Goal: Information Seeking & Learning: Understand process/instructions

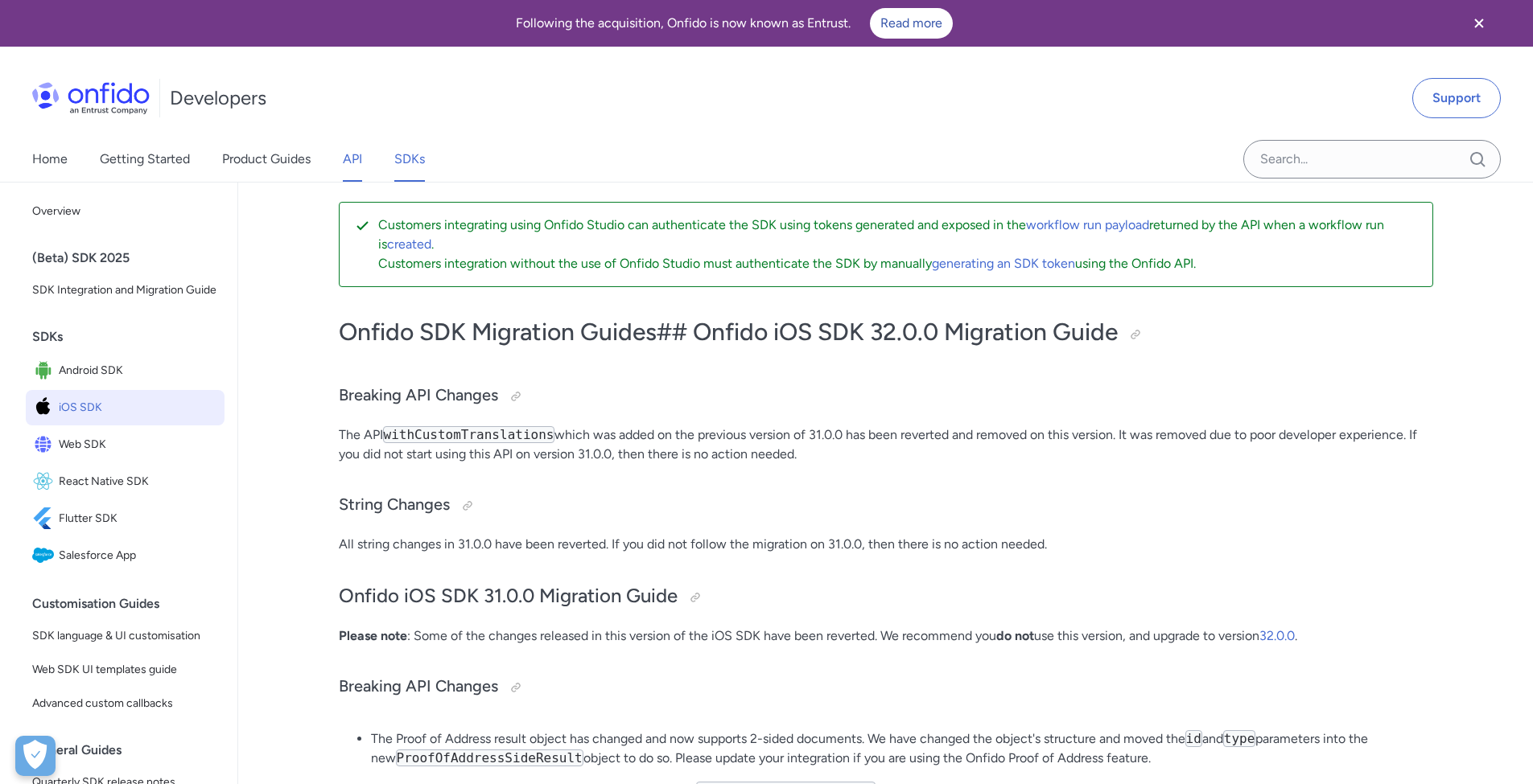
click at [357, 158] on link "API" at bounding box center [352, 159] width 19 height 45
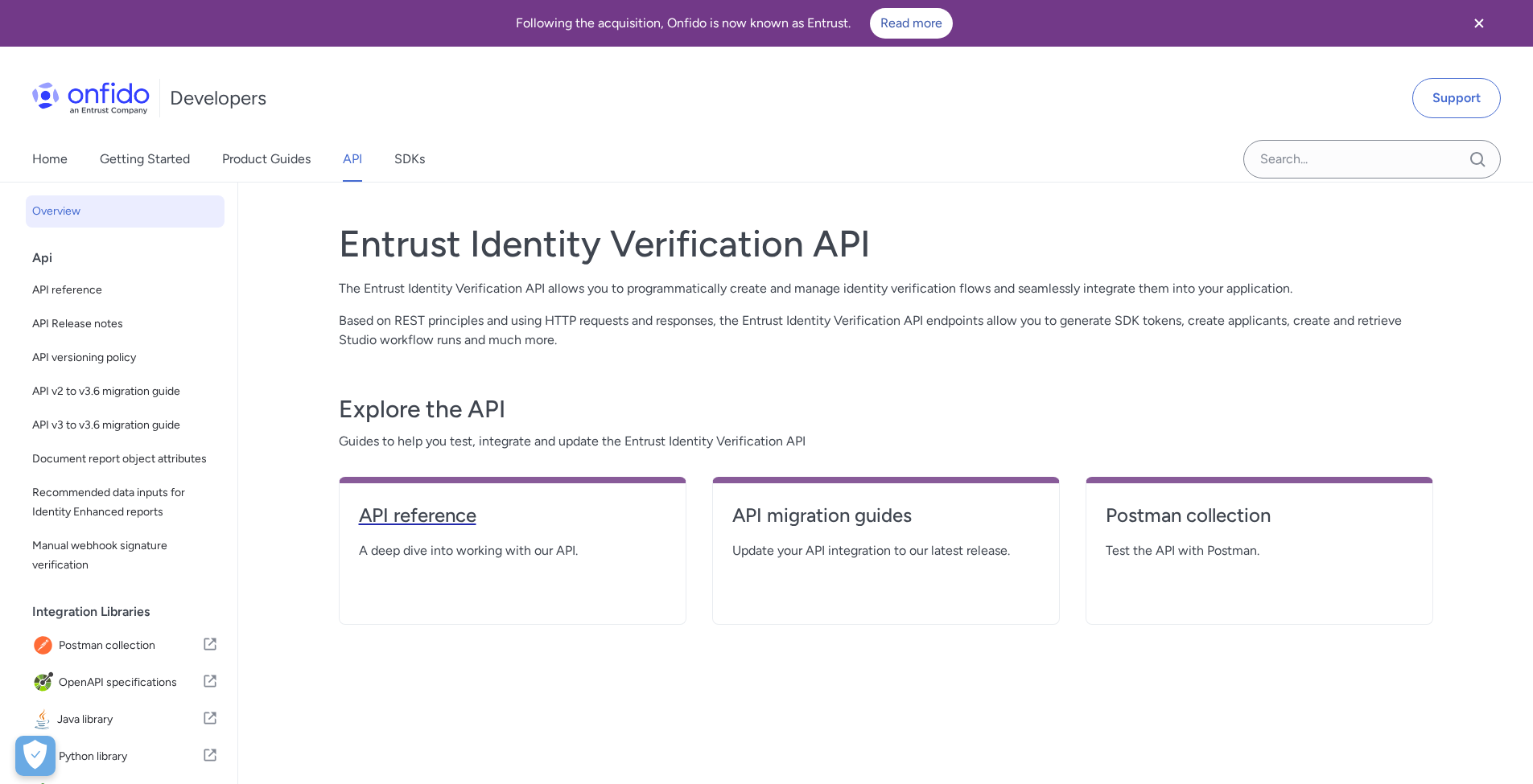
click at [569, 520] on h4 "API reference" at bounding box center [513, 515] width 307 height 26
select select "http"
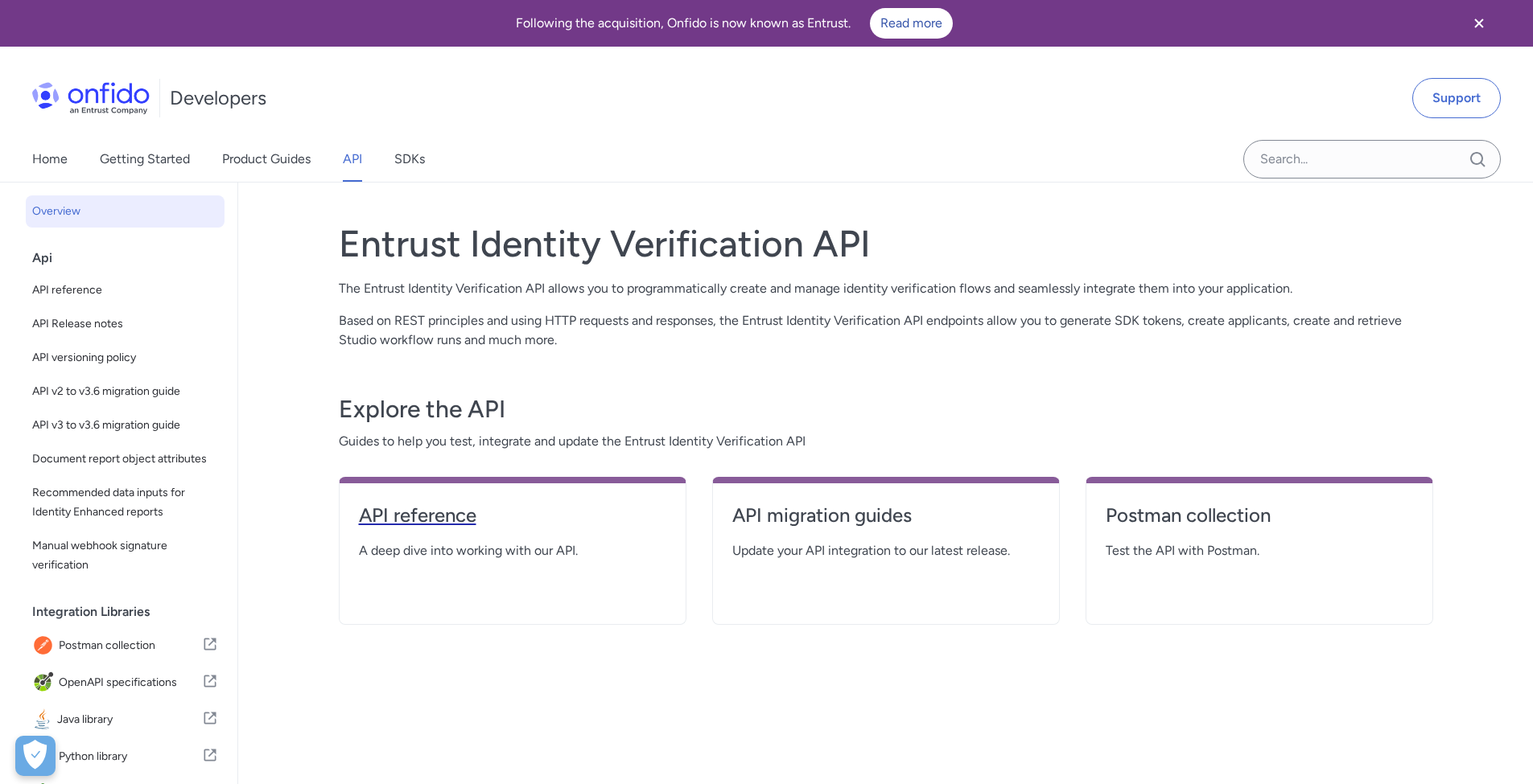
select select "http"
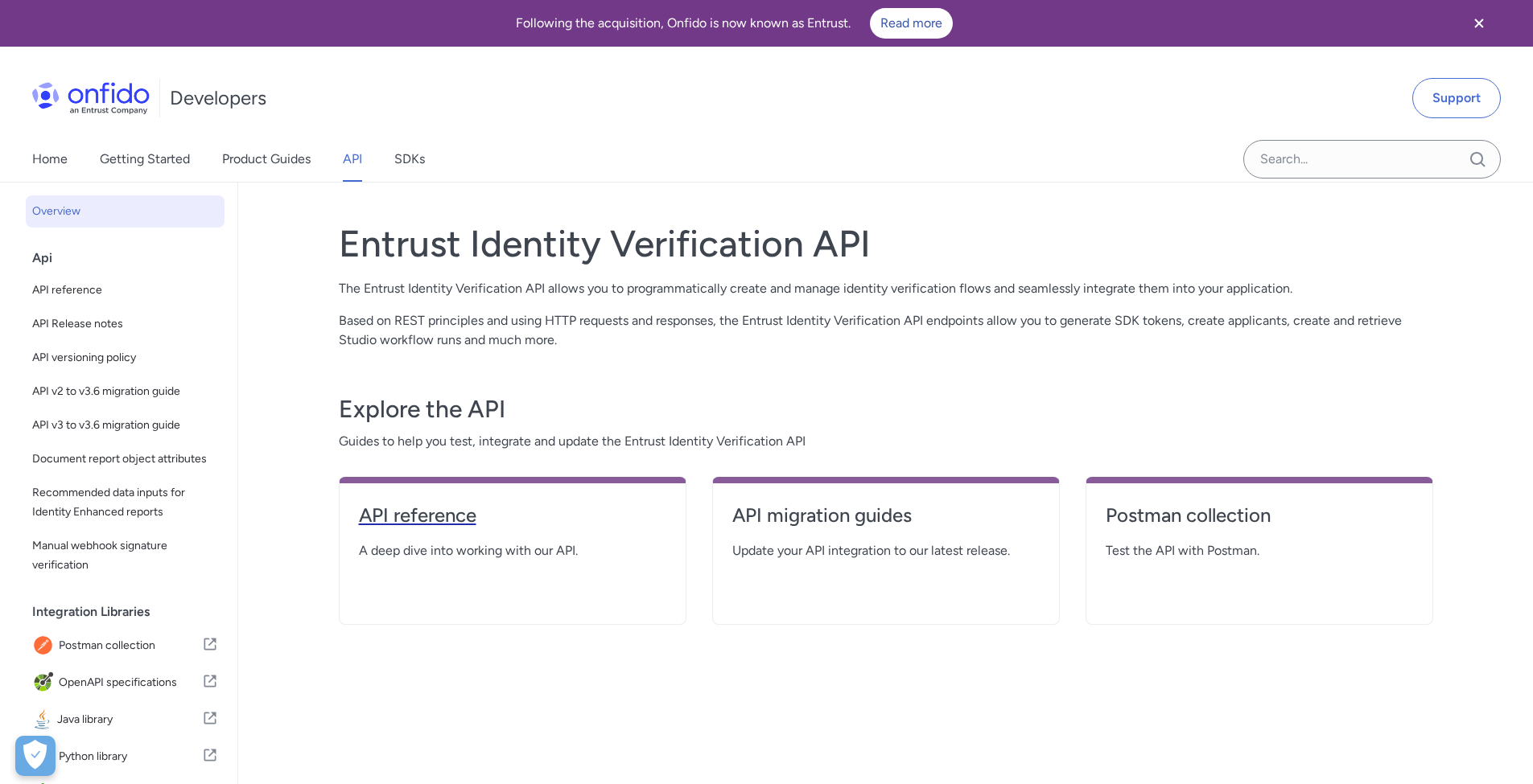
select select "http"
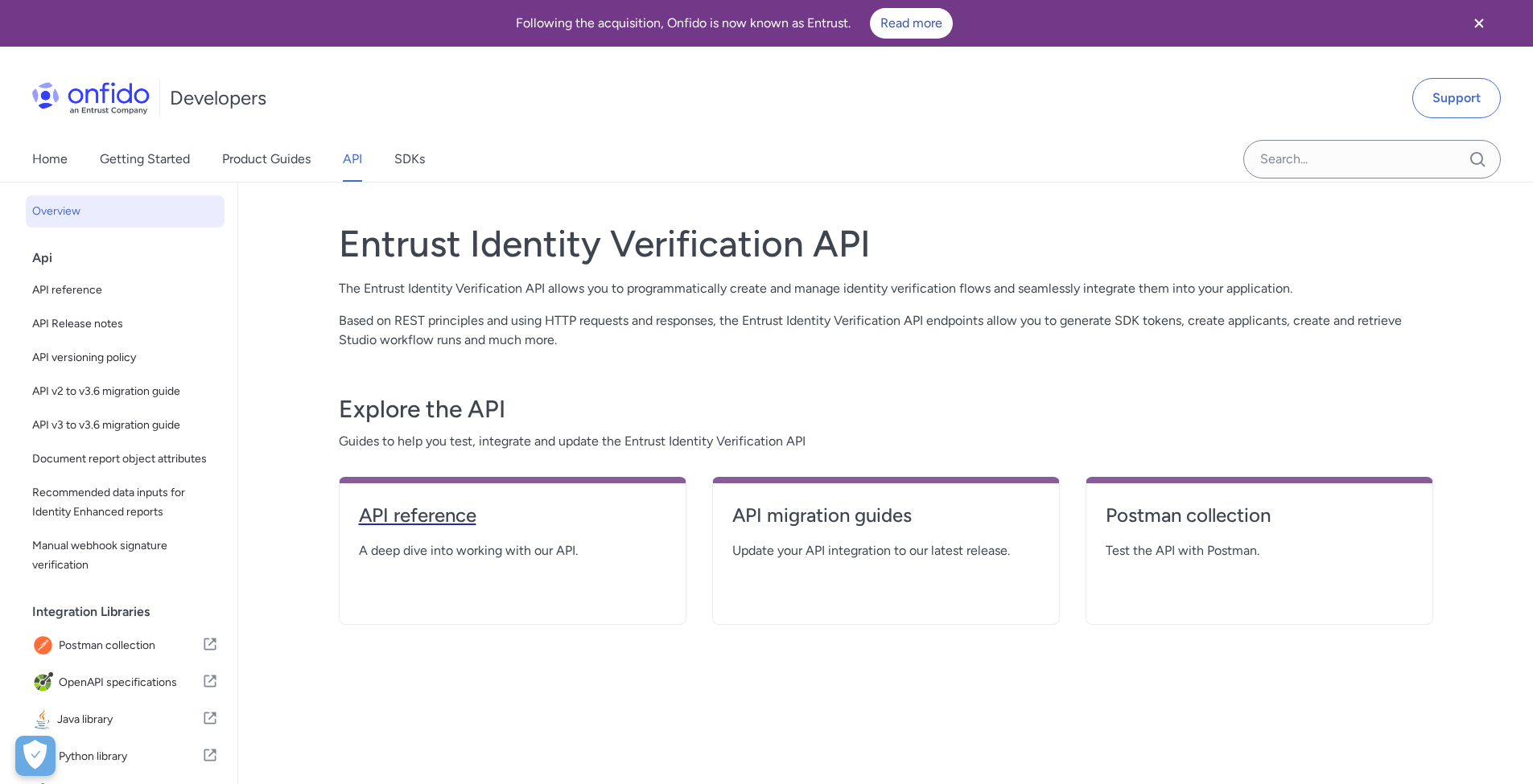
select select "http"
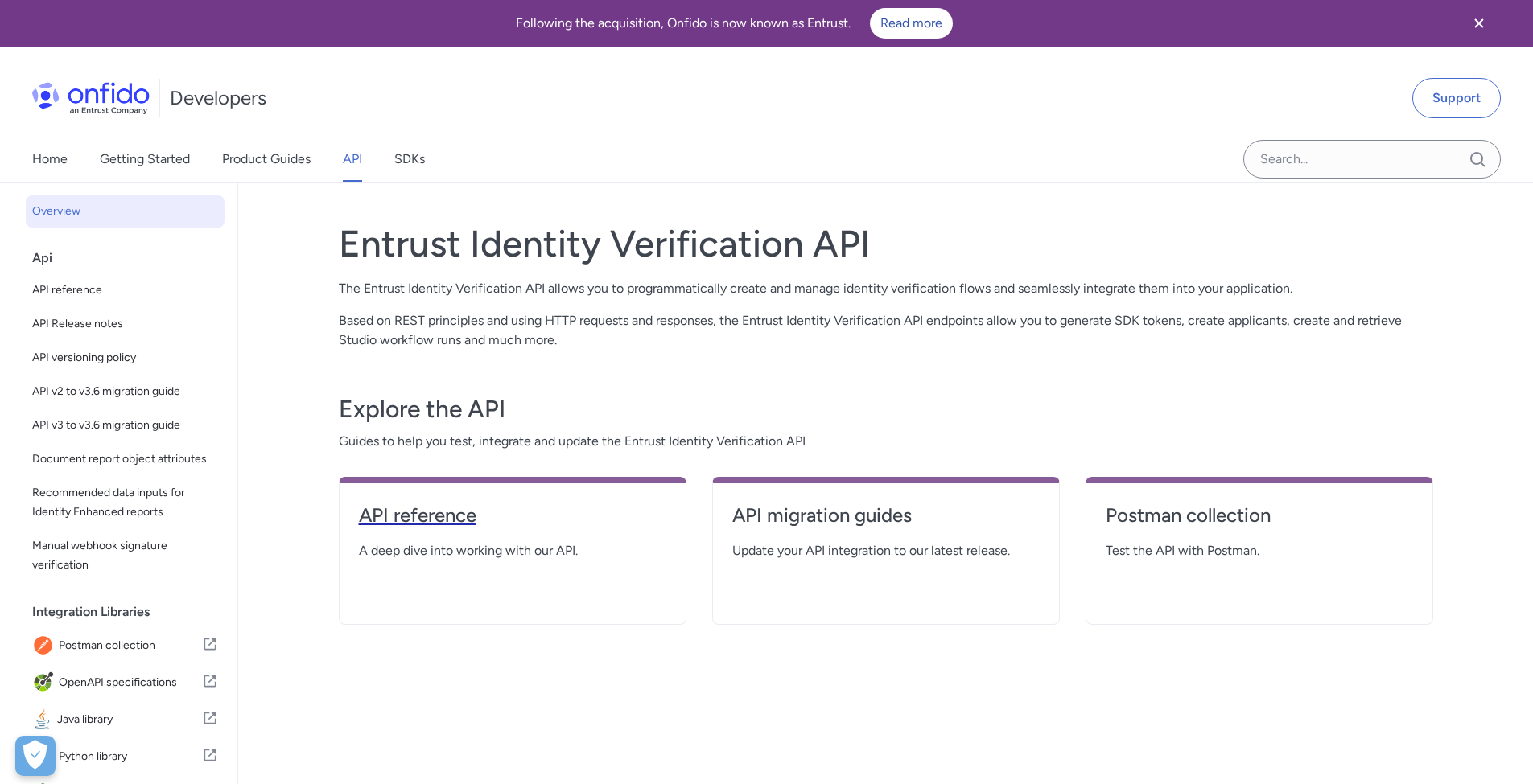
select select "http"
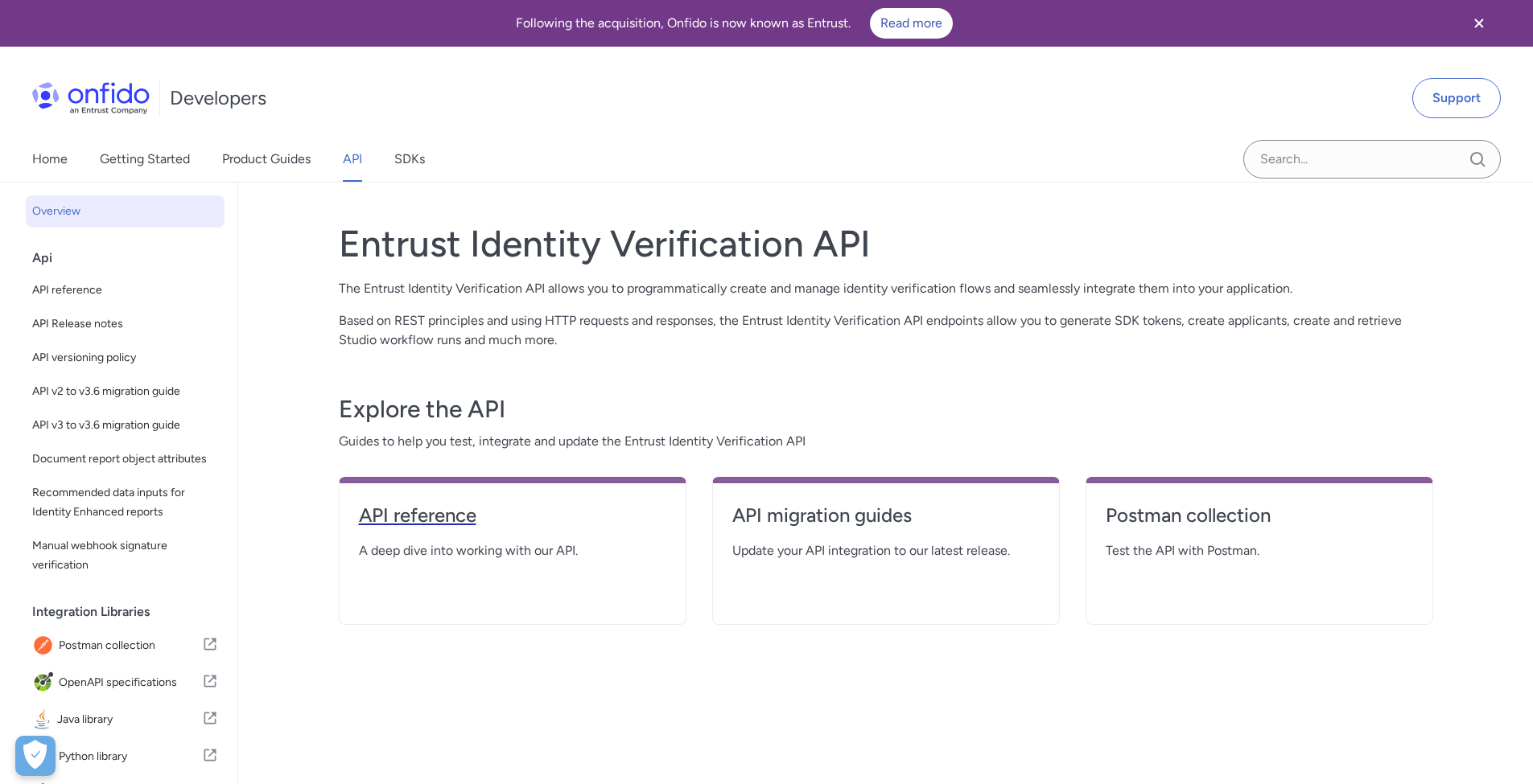
select select "http"
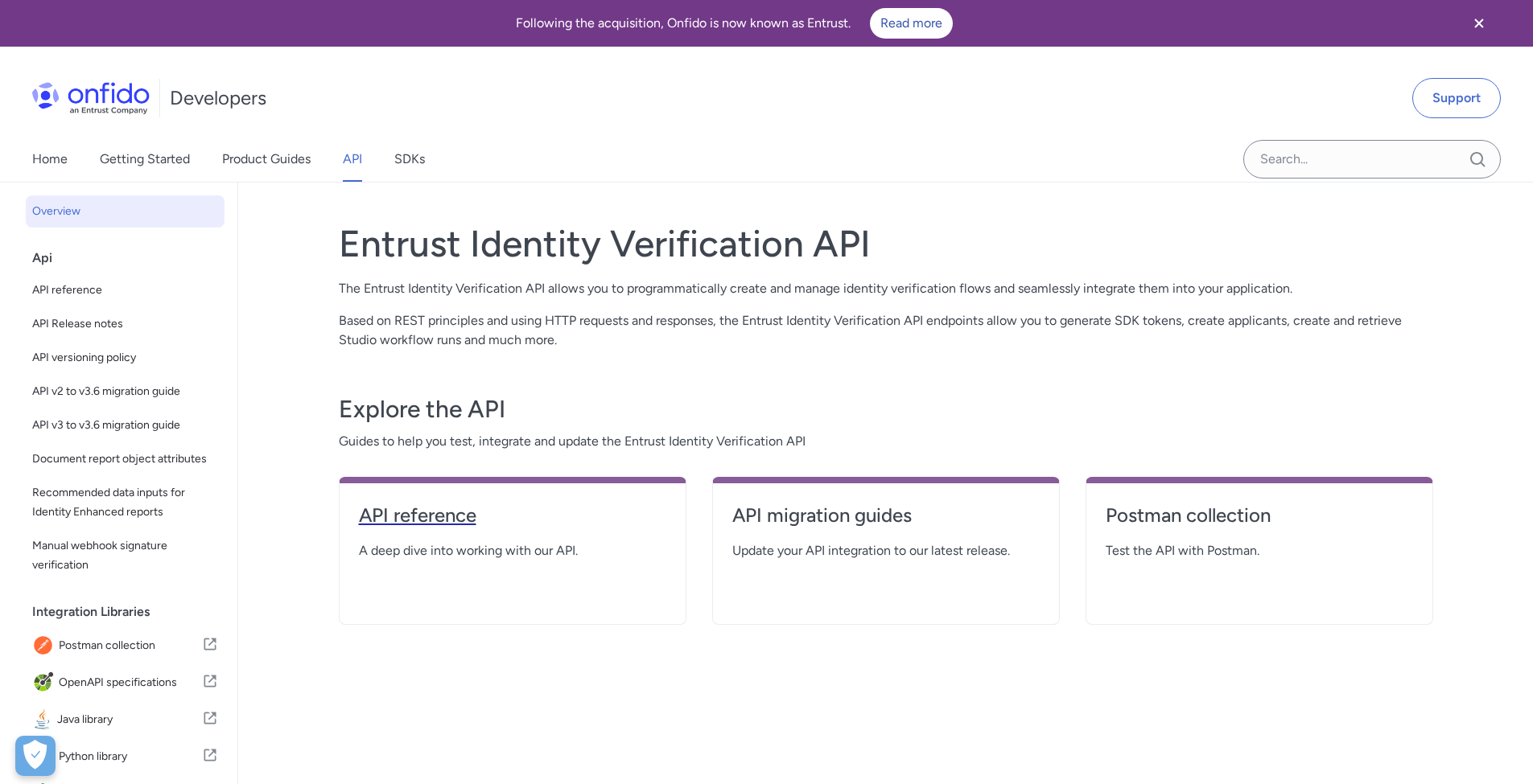
select select "http"
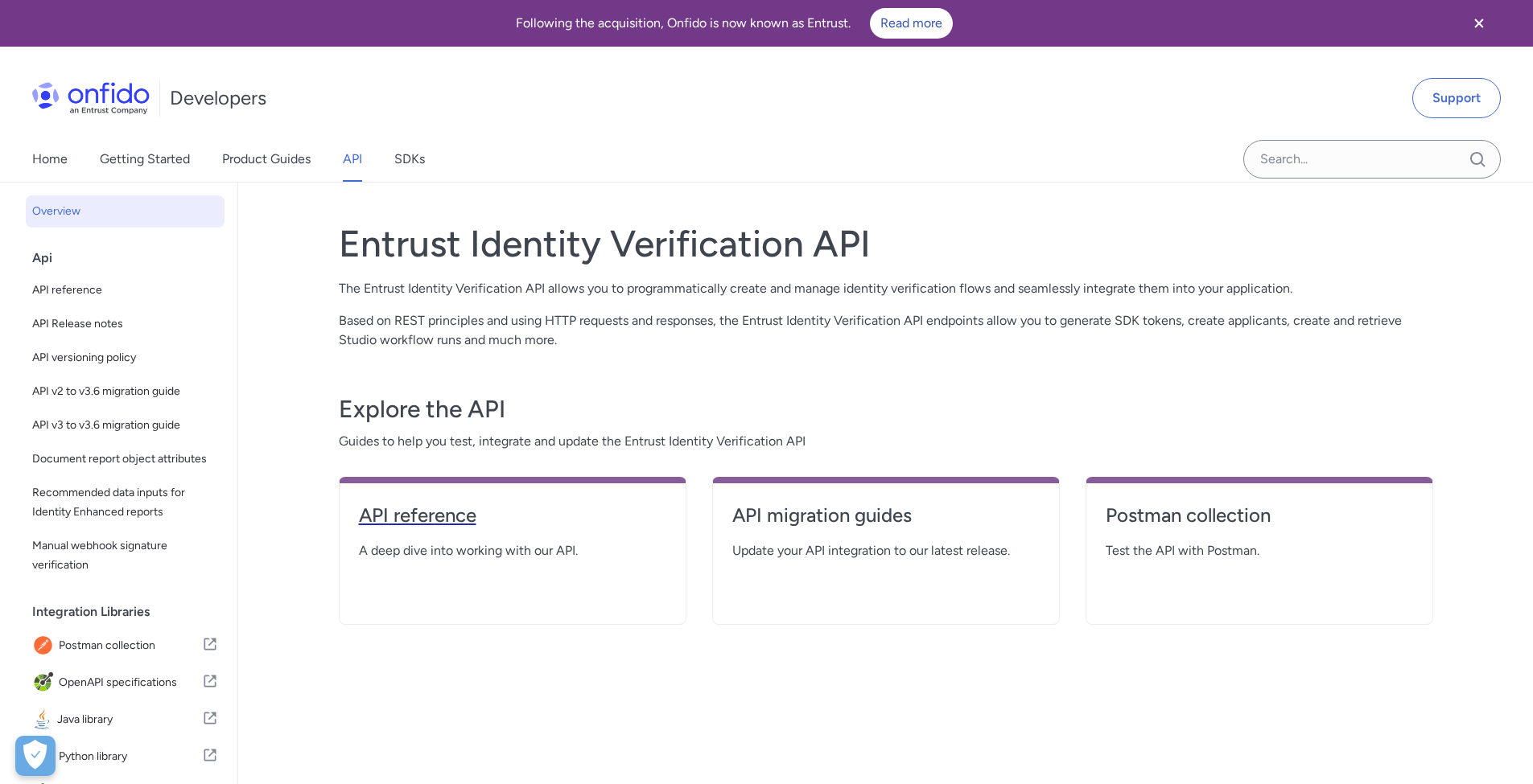
select select "http"
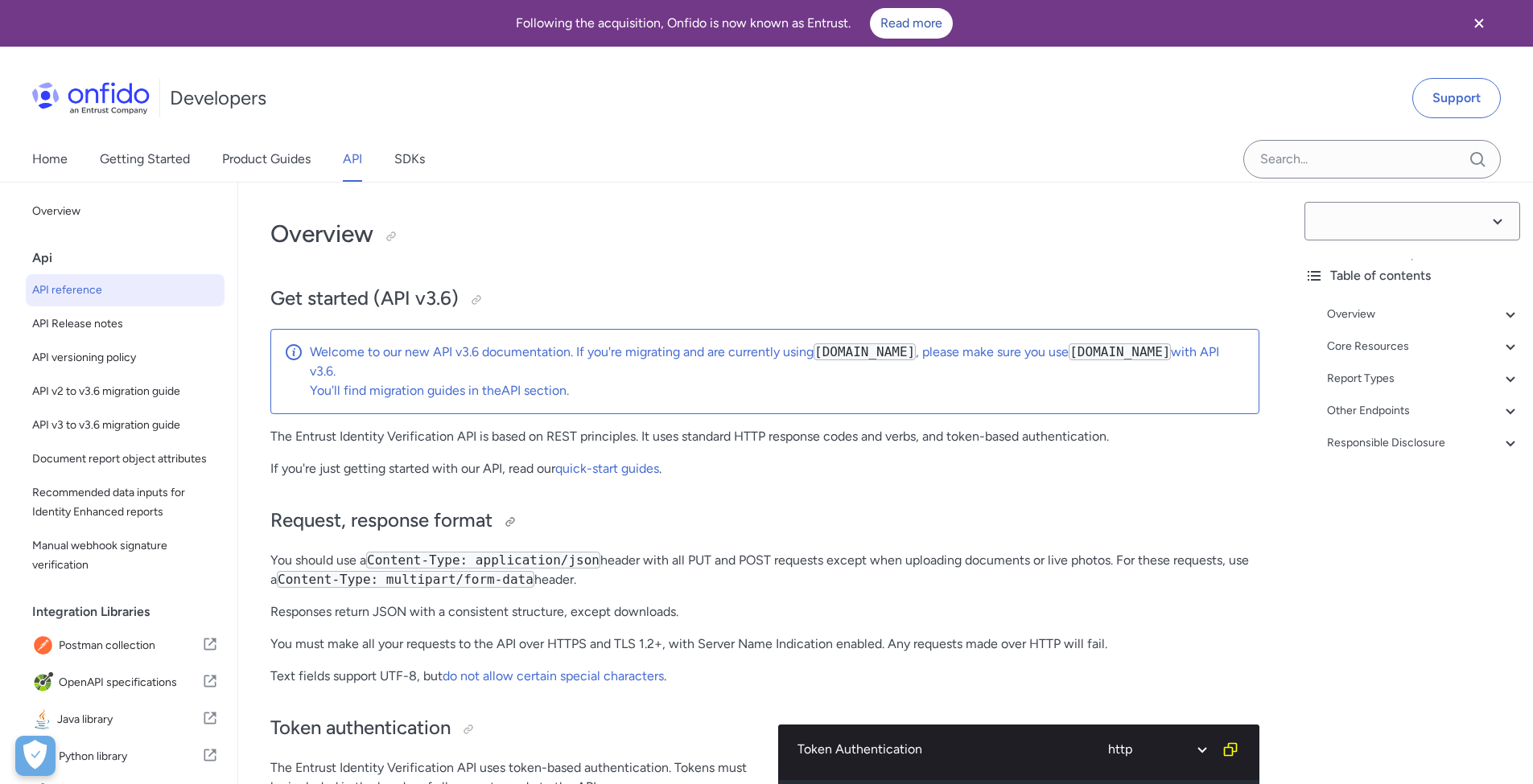
select select "3.6.0"
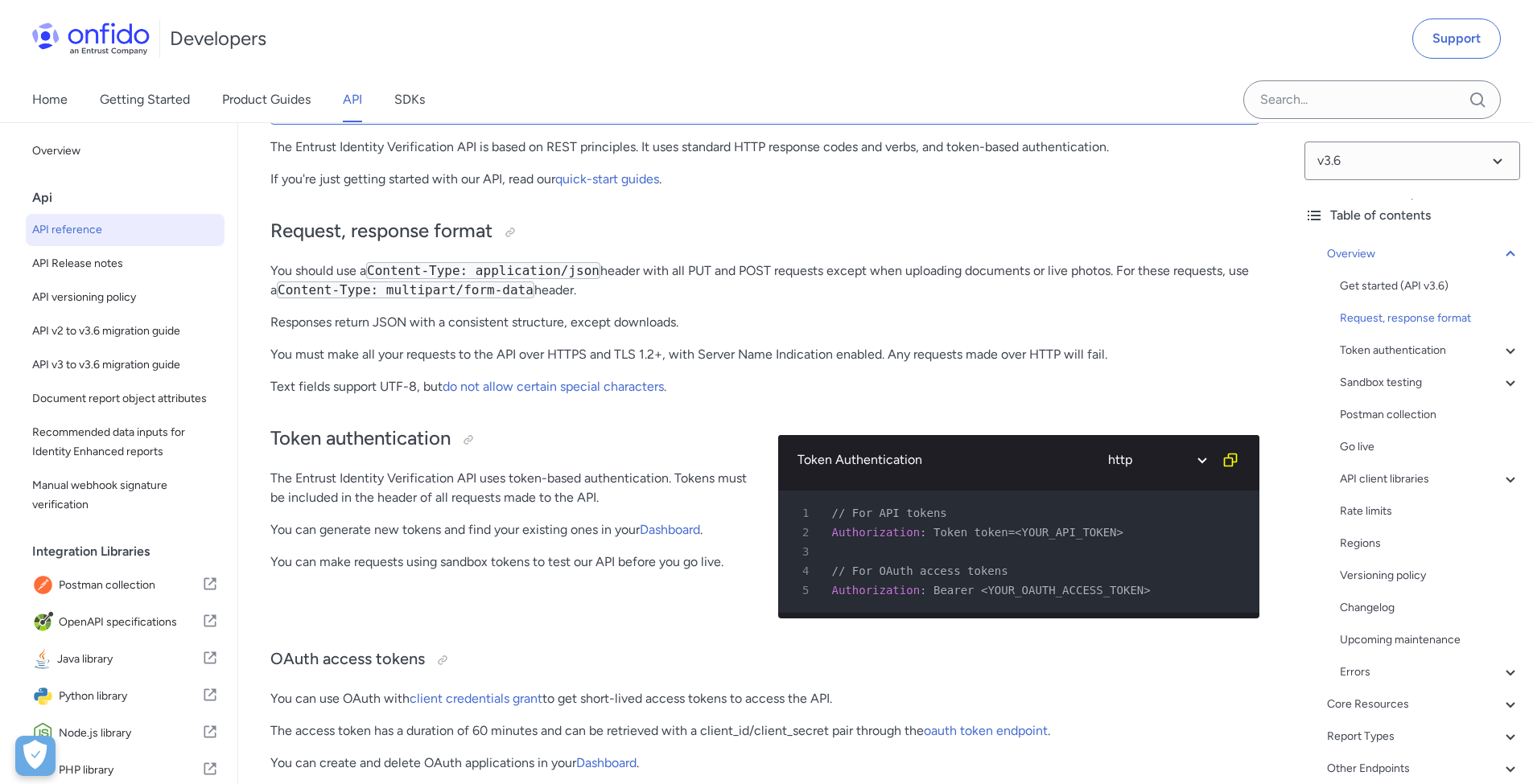
scroll to position [895, 0]
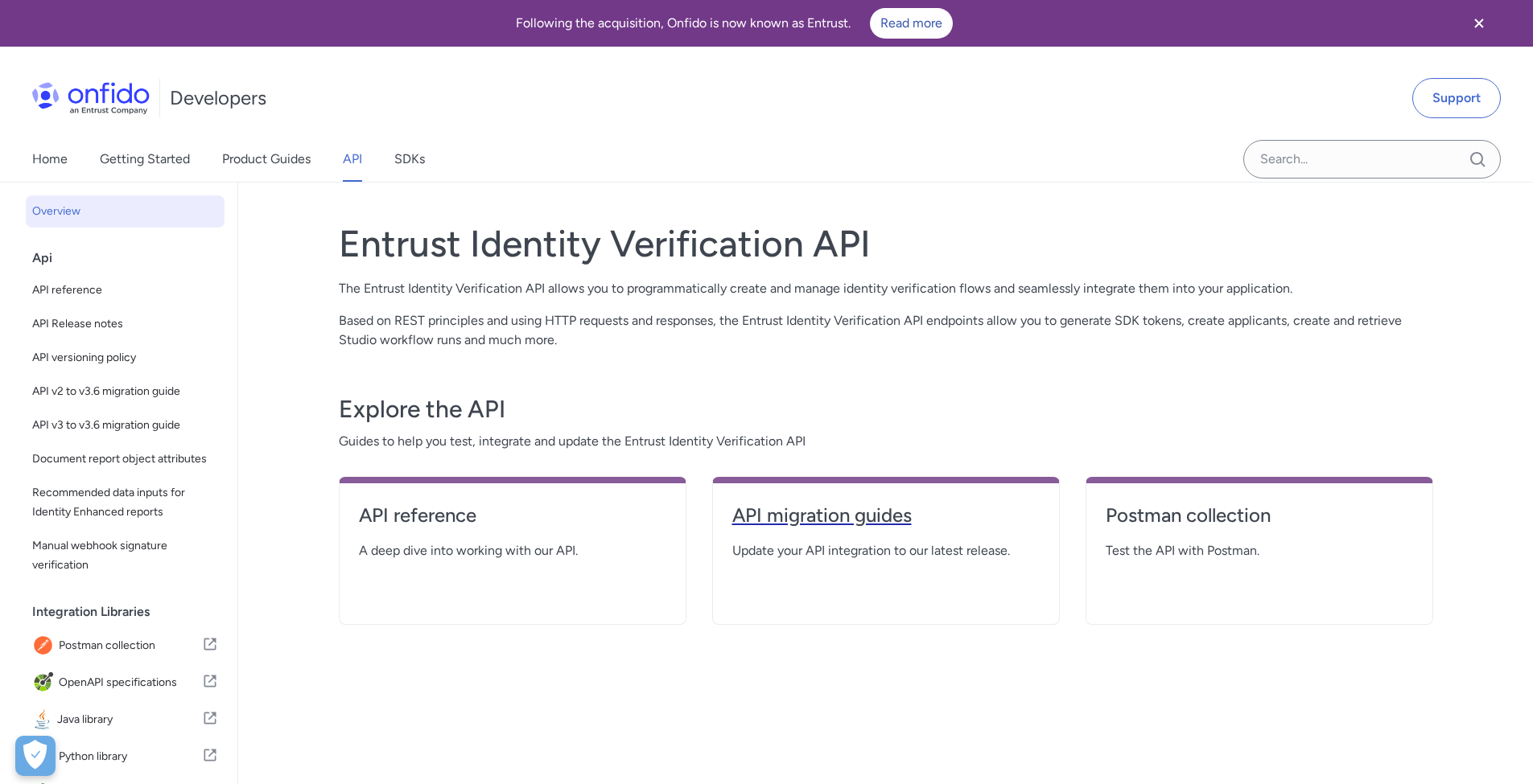
click at [799, 509] on h4 "API migration guides" at bounding box center [886, 515] width 307 height 26
